Goal: Task Accomplishment & Management: Manage account settings

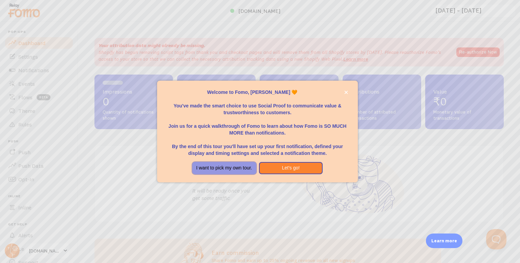
click at [233, 168] on button "I want to pick my own tour." at bounding box center [224, 168] width 64 height 12
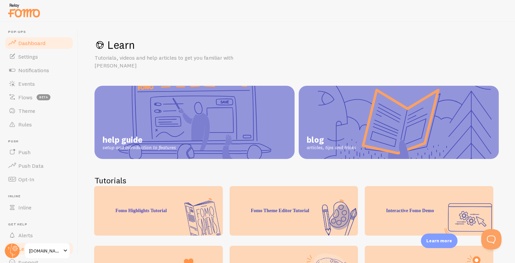
click at [33, 40] on span "Dashboard" at bounding box center [31, 43] width 27 height 7
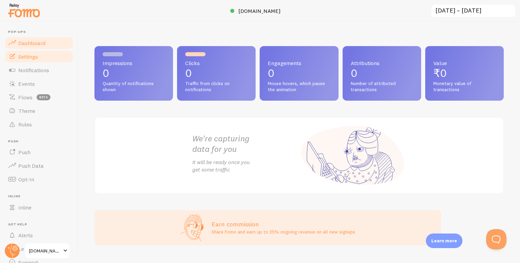
click at [30, 56] on span "Settings" at bounding box center [28, 56] width 20 height 7
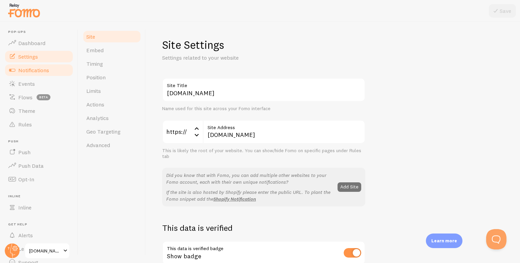
click at [41, 73] on span "Notifications" at bounding box center [33, 70] width 31 height 7
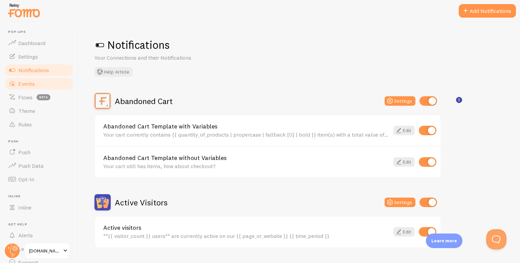
click at [35, 85] on link "Events" at bounding box center [39, 84] width 70 height 14
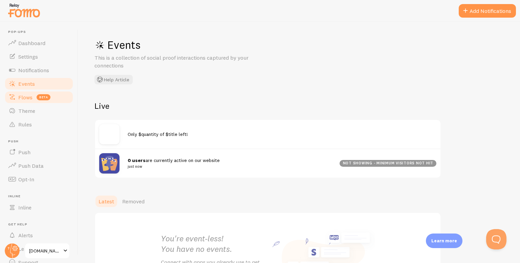
click at [23, 103] on link "Flows beta" at bounding box center [39, 97] width 70 height 14
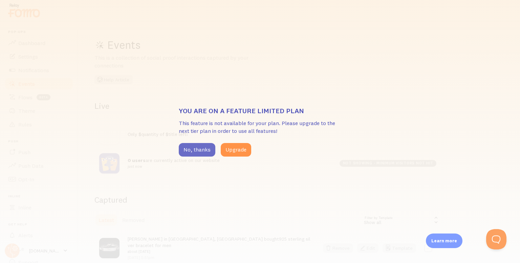
click at [201, 150] on button "No, thanks" at bounding box center [197, 150] width 37 height 14
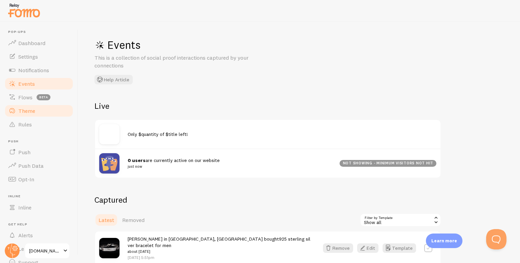
click at [27, 110] on span "Theme" at bounding box center [26, 110] width 17 height 7
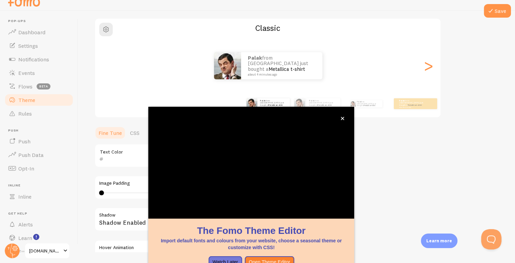
scroll to position [50, 0]
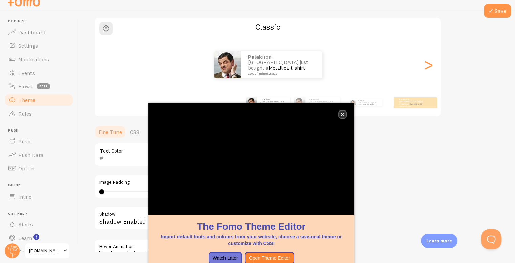
click at [345, 115] on button "close," at bounding box center [342, 114] width 7 height 7
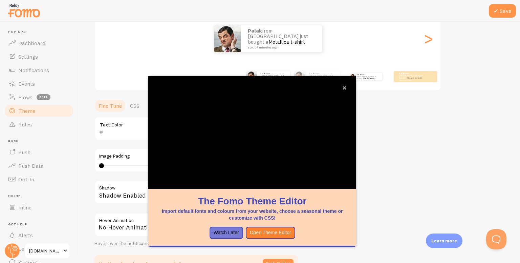
scroll to position [87, 0]
click at [220, 235] on button "Watch Later" at bounding box center [227, 233] width 34 height 12
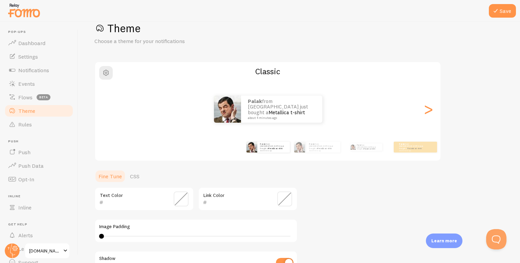
scroll to position [0, 0]
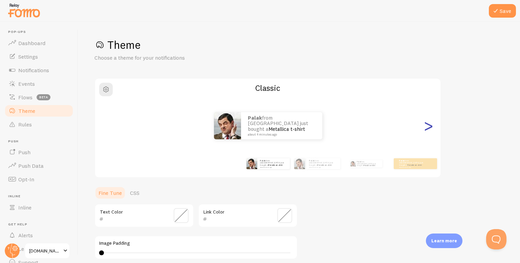
click at [429, 130] on div ">" at bounding box center [428, 125] width 8 height 49
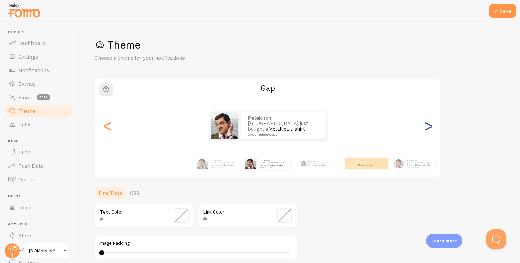
click at [429, 130] on div ">" at bounding box center [428, 125] width 8 height 49
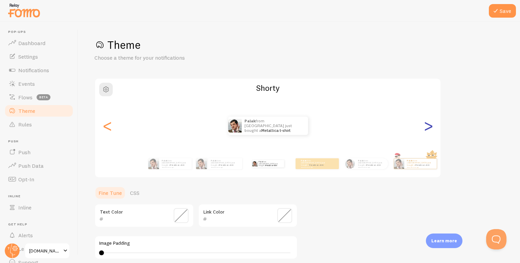
click at [429, 130] on div ">" at bounding box center [428, 125] width 8 height 49
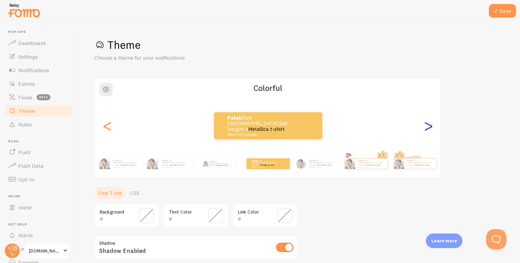
click at [429, 130] on div ">" at bounding box center [428, 125] width 8 height 49
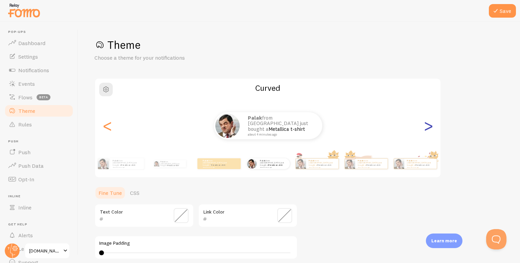
click at [429, 130] on div ">" at bounding box center [428, 125] width 8 height 49
type input "0"
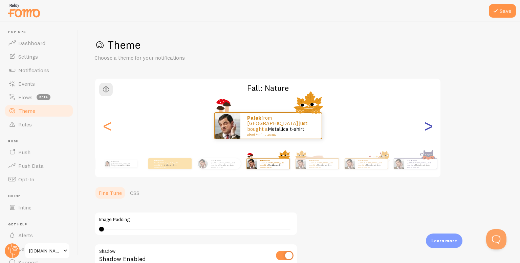
click at [429, 130] on div ">" at bounding box center [428, 125] width 8 height 49
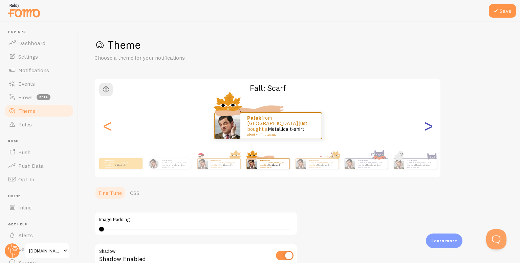
click at [430, 126] on div ">" at bounding box center [428, 125] width 8 height 49
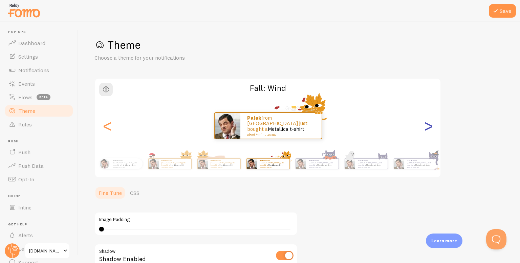
click at [430, 126] on div ">" at bounding box center [428, 125] width 8 height 49
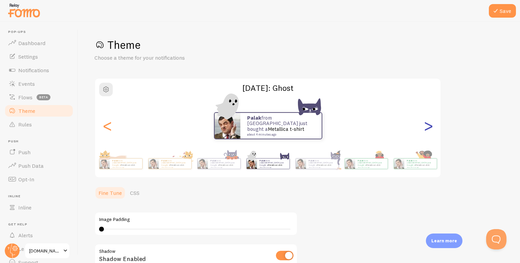
click at [430, 126] on div ">" at bounding box center [428, 125] width 8 height 49
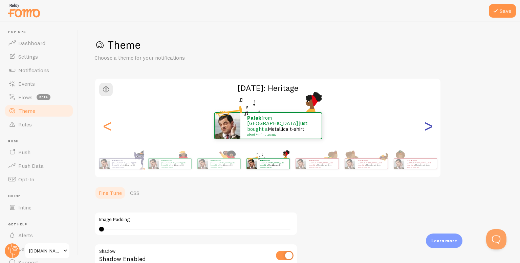
click at [430, 126] on div ">" at bounding box center [428, 125] width 8 height 49
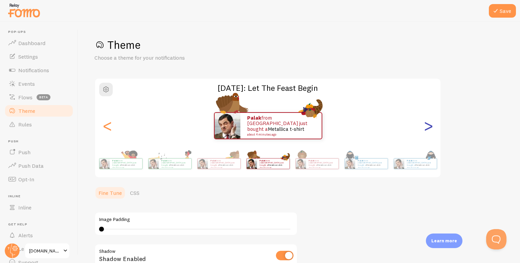
click at [430, 126] on div ">" at bounding box center [428, 125] width 8 height 49
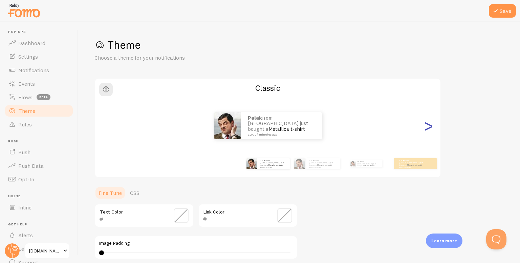
click at [425, 128] on div ">" at bounding box center [428, 125] width 8 height 49
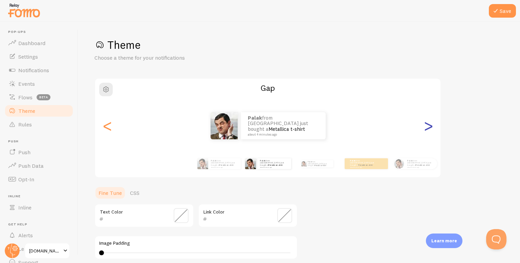
click at [425, 128] on div ">" at bounding box center [428, 125] width 8 height 49
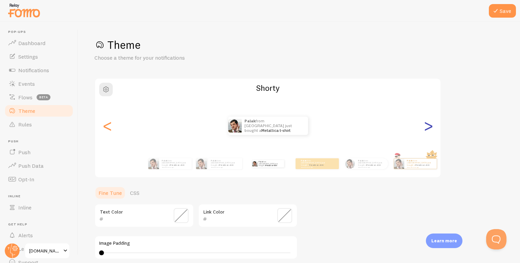
click at [425, 128] on div ">" at bounding box center [428, 125] width 8 height 49
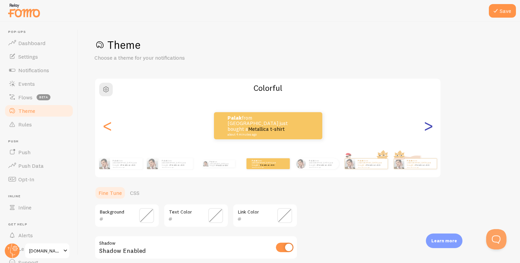
click at [425, 128] on div ">" at bounding box center [428, 125] width 8 height 49
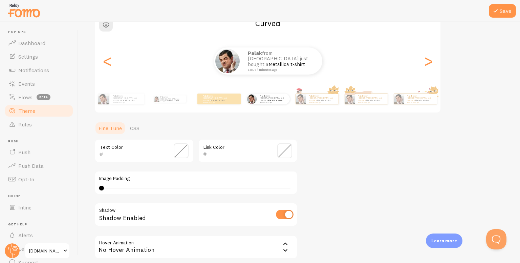
scroll to position [65, 0]
click at [102, 187] on div "4 4 - undefined" at bounding box center [196, 187] width 194 height 5
drag, startPoint x: 102, startPoint y: 187, endPoint x: 110, endPoint y: 187, distance: 8.1
click at [110, 187] on div at bounding box center [107, 187] width 5 height 5
type input "4"
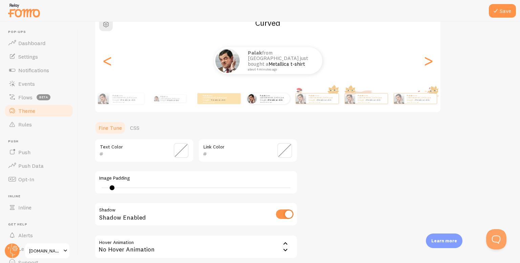
drag, startPoint x: 112, startPoint y: 187, endPoint x: 87, endPoint y: 187, distance: 25.7
click at [87, 187] on div "Save Theme Choose a theme for your notifications Curved Palak from India just b…" at bounding box center [299, 142] width 442 height 241
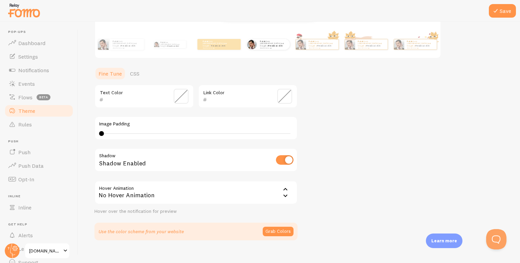
scroll to position [121, 0]
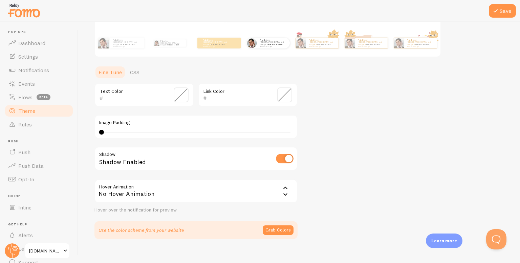
click at [156, 187] on div "No Hover Animation" at bounding box center [195, 191] width 203 height 24
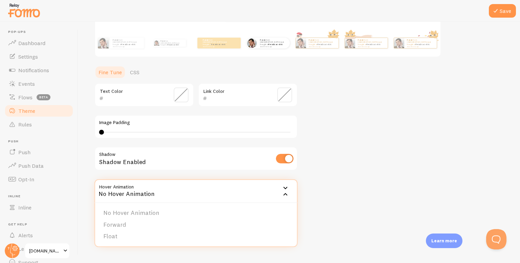
click at [156, 187] on div "No Hover Animation" at bounding box center [195, 191] width 203 height 24
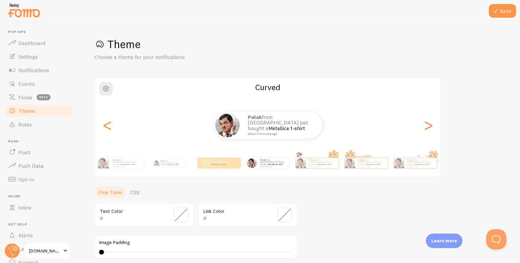
scroll to position [0, 0]
click at [501, 13] on button "Save" at bounding box center [502, 11] width 27 height 14
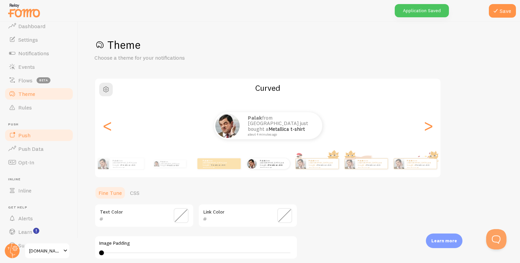
scroll to position [30, 0]
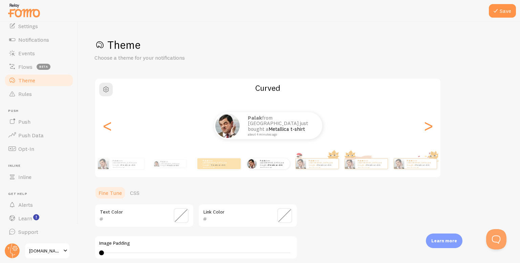
click at [113, 131] on div "Palak from India just bought a Metallica t-shirt about 4 minutes ago" at bounding box center [268, 125] width 346 height 27
click at [109, 129] on div "<" at bounding box center [107, 125] width 8 height 49
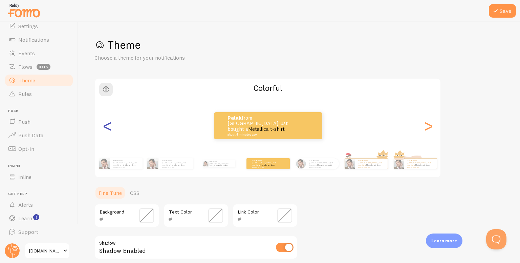
click at [109, 129] on div "<" at bounding box center [107, 125] width 8 height 49
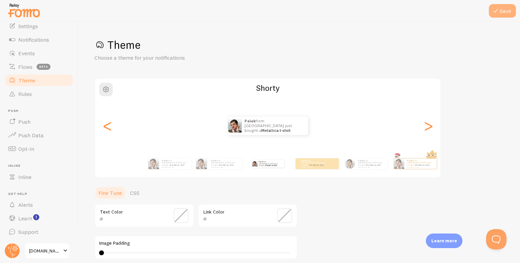
click at [502, 12] on button "Save" at bounding box center [502, 11] width 27 height 14
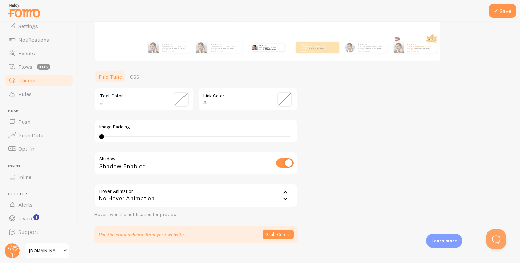
scroll to position [128, 0]
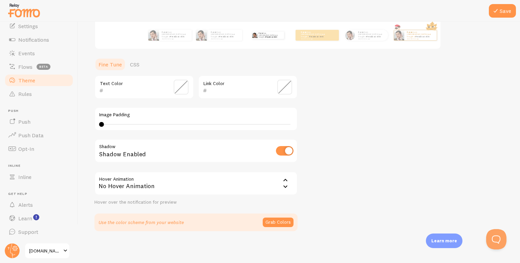
click at [265, 188] on div "No Hover Animation" at bounding box center [195, 183] width 203 height 24
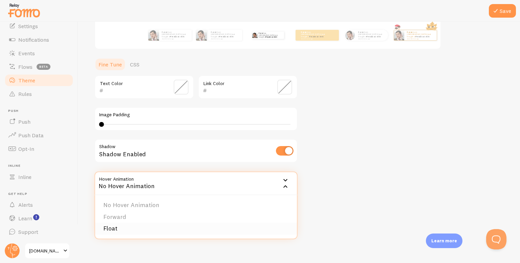
click at [118, 227] on li "Float" at bounding box center [196, 228] width 202 height 12
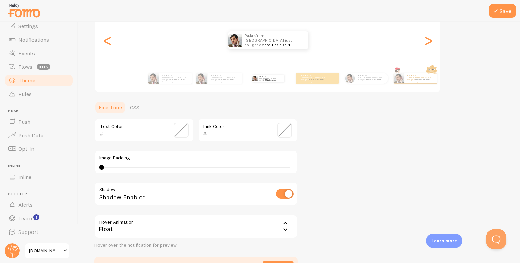
scroll to position [85, 0]
click at [284, 192] on input "checkbox" at bounding box center [285, 193] width 18 height 9
checkbox input "true"
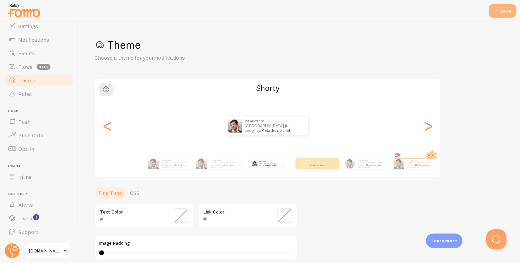
click at [489, 11] on button "Save" at bounding box center [502, 11] width 27 height 14
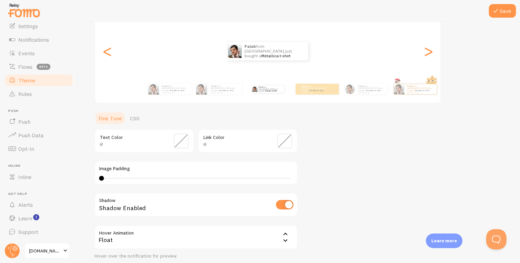
scroll to position [128, 0]
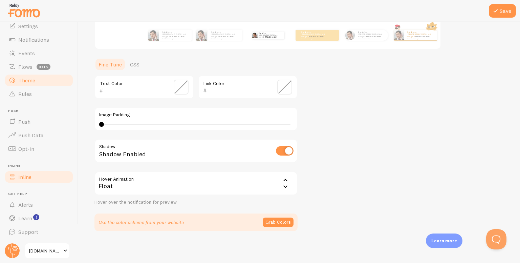
click at [35, 175] on link "Inline" at bounding box center [39, 177] width 70 height 14
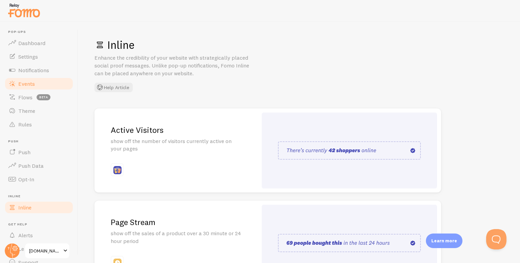
click at [25, 83] on span "Events" at bounding box center [26, 83] width 17 height 7
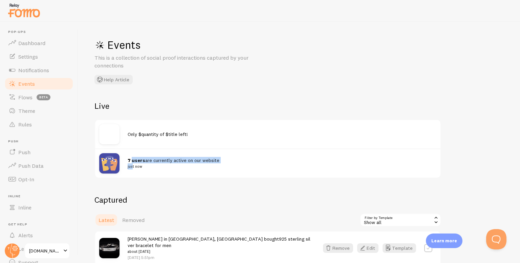
drag, startPoint x: 132, startPoint y: 164, endPoint x: 133, endPoint y: 155, distance: 9.5
click at [133, 155] on div "7 users are currently active on our website just now" at bounding box center [267, 162] width 345 height 29
click at [152, 191] on div "Events This is a collection of social proof interactions captured by your conne…" at bounding box center [299, 142] width 442 height 241
click at [32, 72] on span "Notifications" at bounding box center [33, 70] width 31 height 7
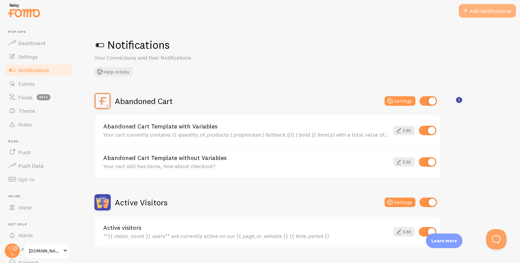
click at [491, 15] on button "Add Notifications" at bounding box center [487, 11] width 57 height 14
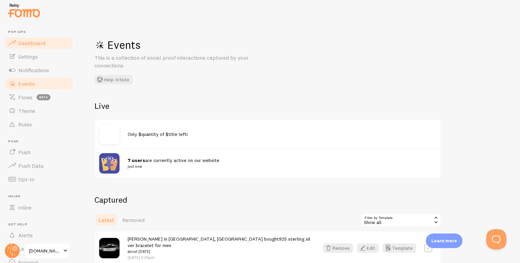
click at [37, 45] on span "Dashboard" at bounding box center [31, 43] width 27 height 7
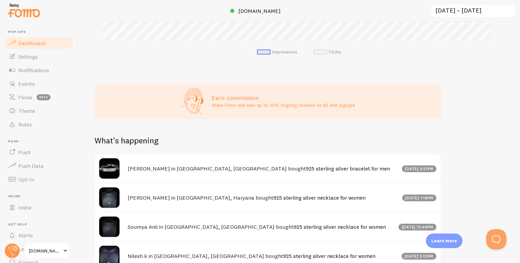
scroll to position [227, 0]
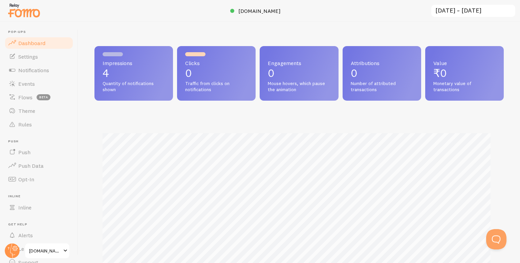
scroll to position [338426, 338200]
click at [29, 110] on span "Theme" at bounding box center [26, 110] width 17 height 7
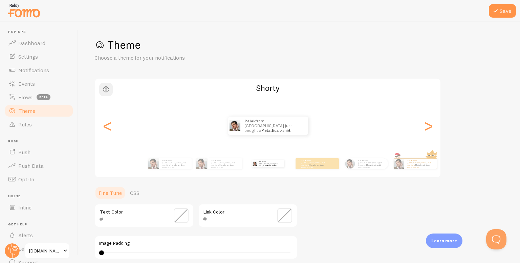
click at [105, 91] on span "button" at bounding box center [106, 89] width 8 height 8
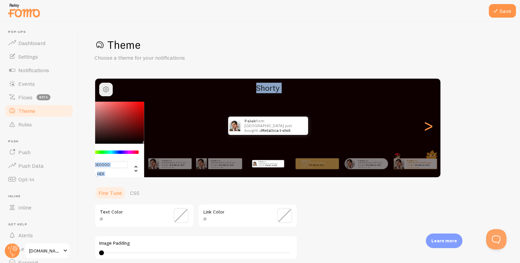
drag, startPoint x: 113, startPoint y: 129, endPoint x: 154, endPoint y: 142, distance: 43.3
click at [154, 142] on div "#0E0000 hex 14 r 0 g 0 b 0 h 100% s 3% l Shorty Palak from India just bought a …" at bounding box center [267, 128] width 347 height 100
type input "#0B0000"
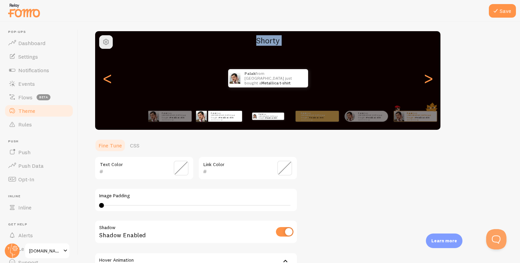
scroll to position [50, 0]
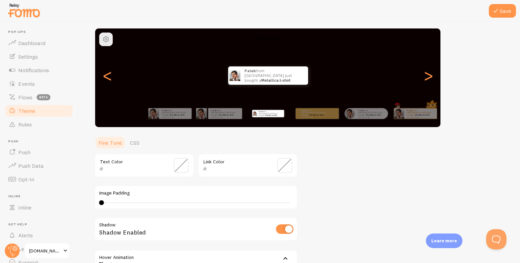
click at [282, 163] on span at bounding box center [284, 165] width 15 height 15
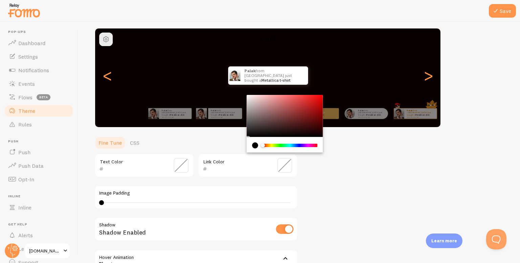
click at [282, 163] on span at bounding box center [284, 165] width 15 height 15
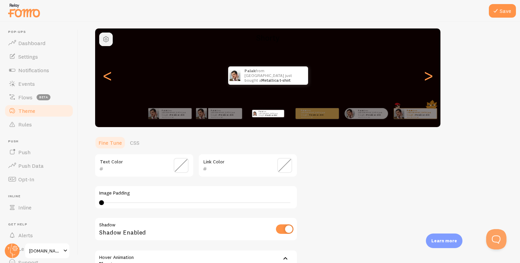
click at [107, 40] on span "button" at bounding box center [106, 39] width 8 height 8
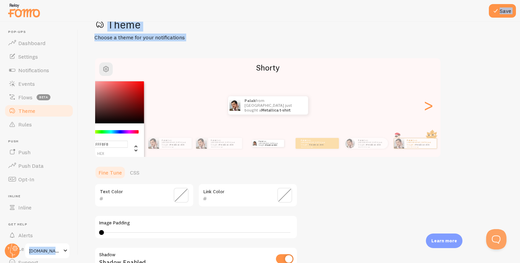
scroll to position [0, 0]
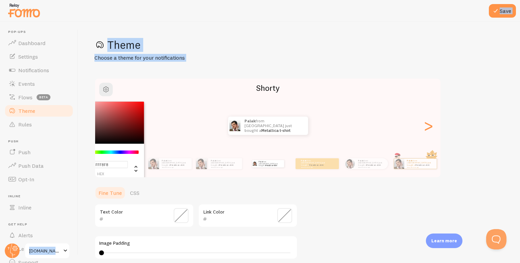
type input "#FFF9F9"
drag, startPoint x: 106, startPoint y: 64, endPoint x: 69, endPoint y: 24, distance: 53.4
click at [69, 24] on main "Pop-ups Dashboard Settings Notifications Events Flows beta Theme Rules Push Pus…" at bounding box center [260, 142] width 520 height 241
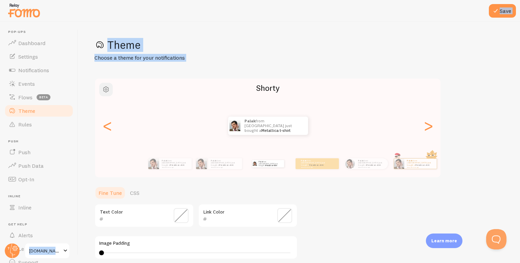
click at [107, 91] on span "button" at bounding box center [106, 89] width 8 height 8
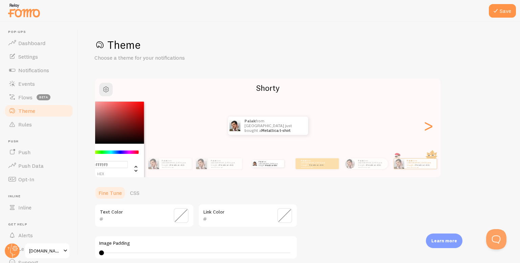
click at [107, 164] on input "#FFF9F9" at bounding box center [100, 164] width 55 height 7
type input "#FFFFFF"
click at [169, 187] on ul "Fine Tune CSS" at bounding box center [195, 193] width 203 height 14
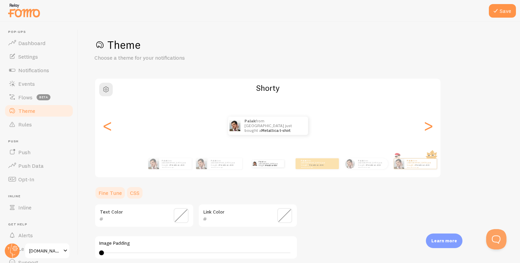
click at [137, 193] on link "CSS" at bounding box center [135, 193] width 18 height 14
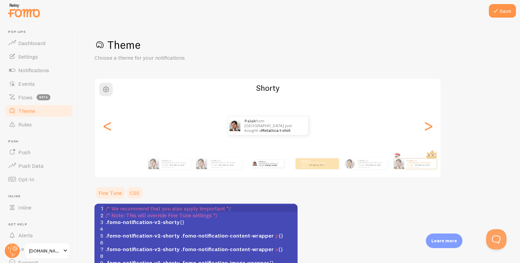
click at [116, 195] on link "Fine Tune" at bounding box center [109, 193] width 31 height 14
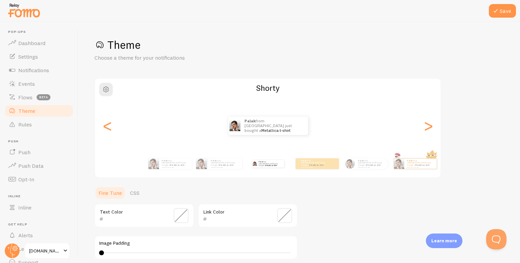
click at [282, 212] on span at bounding box center [284, 215] width 15 height 15
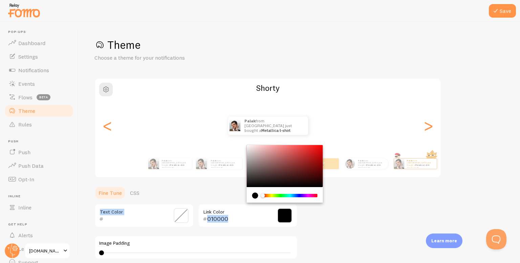
type input "000000"
drag, startPoint x: 257, startPoint y: 170, endPoint x: 337, endPoint y: 196, distance: 83.2
click at [337, 196] on div "Theme Choose a theme for your notifications Shorty Palak from India just bought…" at bounding box center [298, 198] width 409 height 321
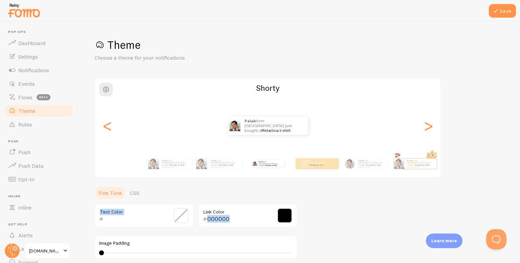
click at [240, 187] on ul "Fine Tune CSS" at bounding box center [195, 193] width 203 height 14
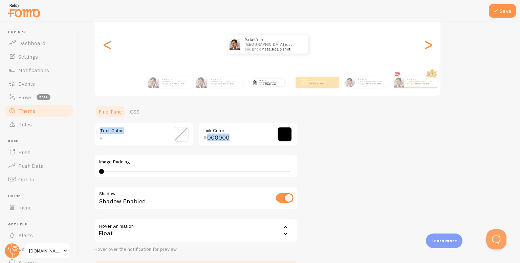
scroll to position [82, 0]
click at [501, 14] on button "Save" at bounding box center [502, 11] width 27 height 14
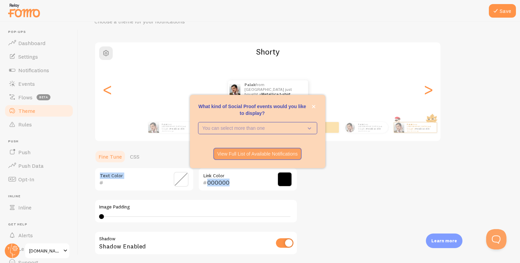
scroll to position [33, 0]
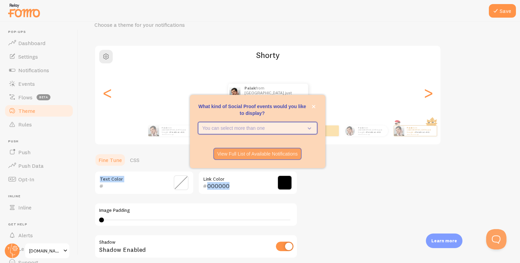
click at [304, 128] on icon "What kind of Social Proof events would you like to display?" at bounding box center [307, 127] width 9 height 7
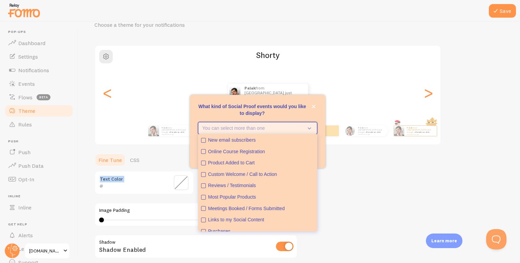
click at [304, 128] on icon "What kind of Social Proof events would you like to display?" at bounding box center [307, 127] width 9 height 7
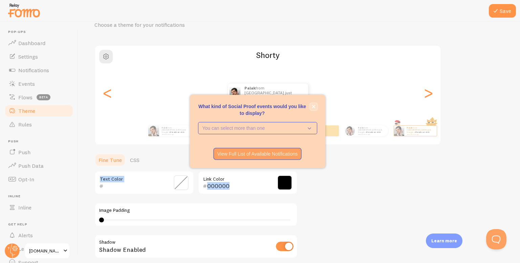
click at [314, 106] on icon "close," at bounding box center [314, 107] width 4 height 4
